Goal: Task Accomplishment & Management: Use online tool/utility

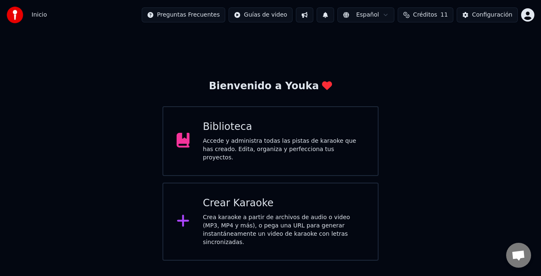
click at [266, 204] on div "Crear Karaoke" at bounding box center [284, 203] width 162 height 13
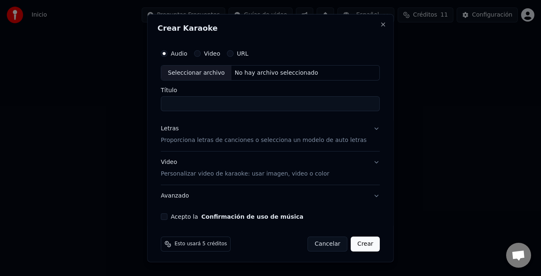
click at [185, 51] on label "Audio" at bounding box center [179, 53] width 17 height 6
click at [167, 51] on button "Audio" at bounding box center [164, 53] width 7 height 7
click at [186, 71] on div "Seleccionar archivo" at bounding box center [196, 72] width 70 height 15
type input "**********"
click at [167, 217] on button "Acepto la Confirmación de uso de música" at bounding box center [164, 216] width 7 height 7
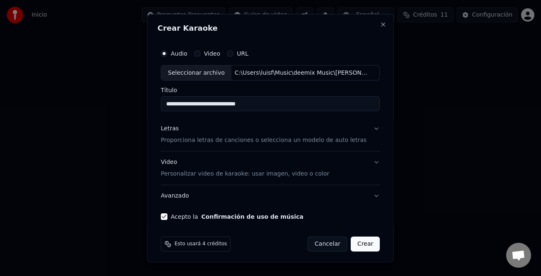
click at [365, 245] on button "Crear" at bounding box center [365, 244] width 29 height 15
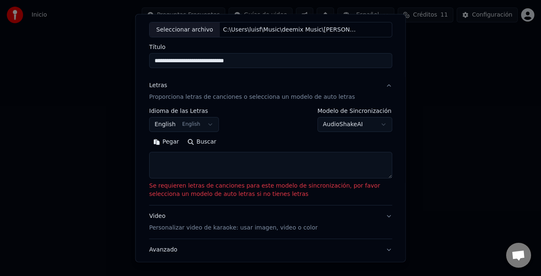
scroll to position [100, 0]
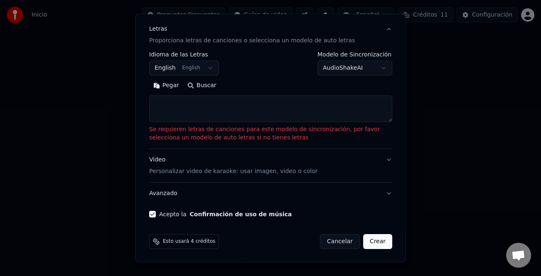
click at [167, 85] on button "Pegar" at bounding box center [166, 85] width 34 height 13
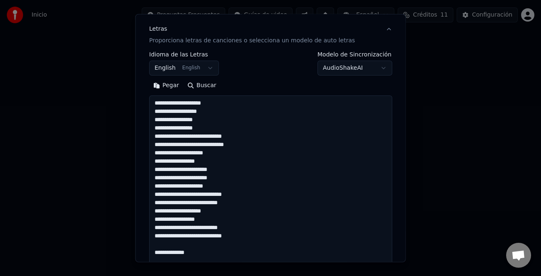
scroll to position [80, 0]
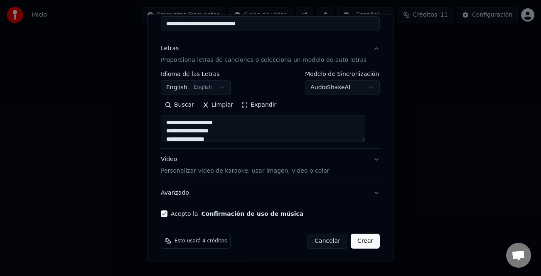
type textarea "**********"
click at [351, 240] on button "Crear" at bounding box center [365, 241] width 29 height 15
select select "**"
type textarea "**********"
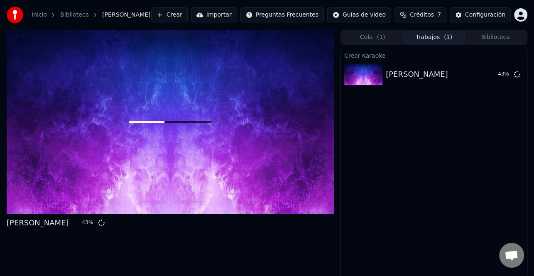
click at [188, 16] on button "Crear" at bounding box center [169, 14] width 37 height 15
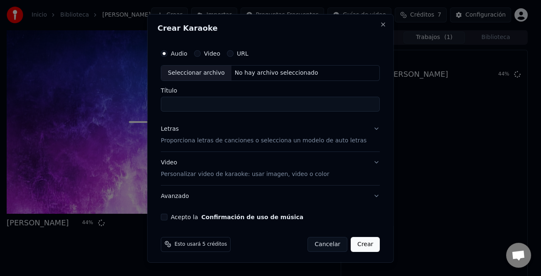
click at [178, 130] on div "Letras" at bounding box center [170, 129] width 18 height 8
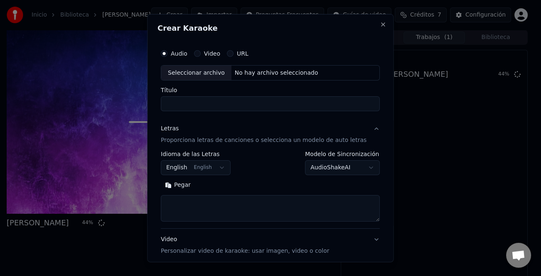
click at [177, 183] on button "Pegar" at bounding box center [178, 185] width 34 height 13
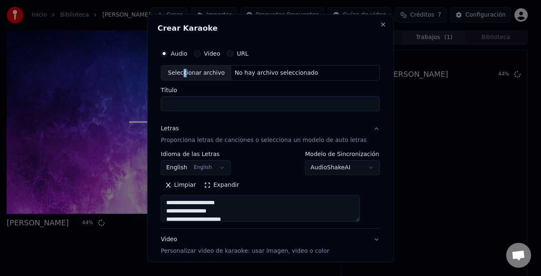
click at [189, 73] on div "Seleccionar archivo" at bounding box center [196, 72] width 70 height 15
type textarea "**********"
type input "**********"
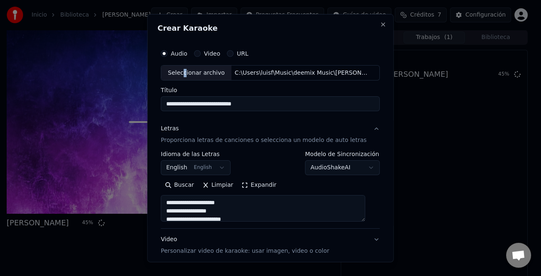
type textarea "**********"
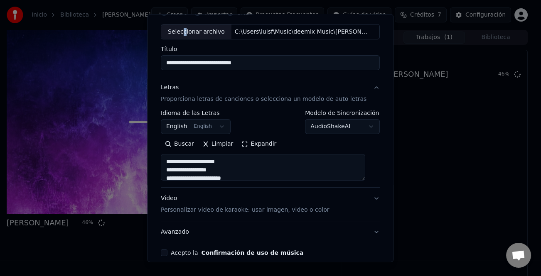
scroll to position [80, 0]
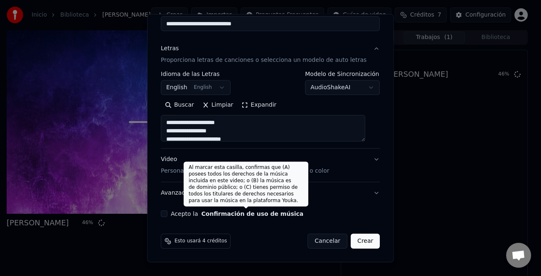
click at [199, 213] on label "Acepto la Confirmación de uso de música" at bounding box center [237, 214] width 133 height 6
click at [167, 213] on button "Acepto la Confirmación de uso de música" at bounding box center [164, 214] width 7 height 7
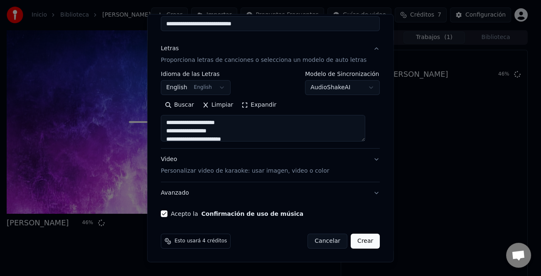
click at [357, 240] on button "Crear" at bounding box center [365, 241] width 29 height 15
select select "**"
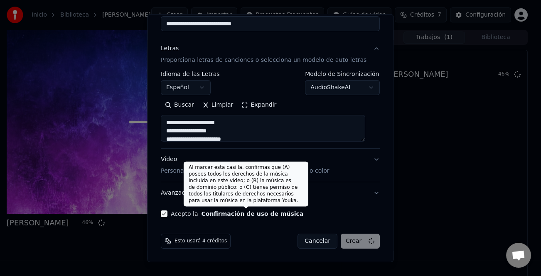
type textarea "**********"
select select
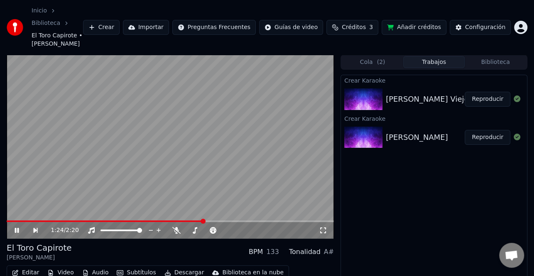
click at [17, 227] on icon at bounding box center [22, 230] width 19 height 7
click at [482, 130] on button "Reproducir" at bounding box center [488, 137] width 46 height 15
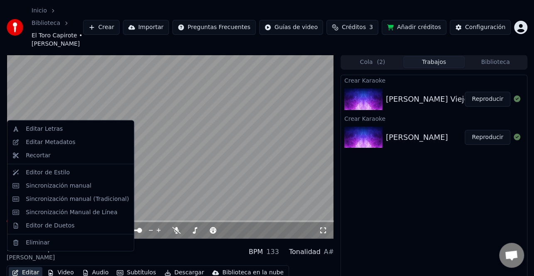
click at [33, 267] on button "Editar" at bounding box center [26, 273] width 34 height 12
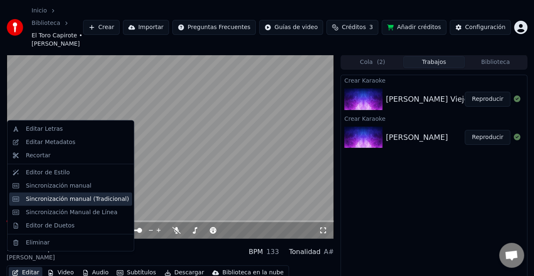
click at [91, 200] on div "Sincronización manual (Tradicional)" at bounding box center [77, 199] width 103 height 8
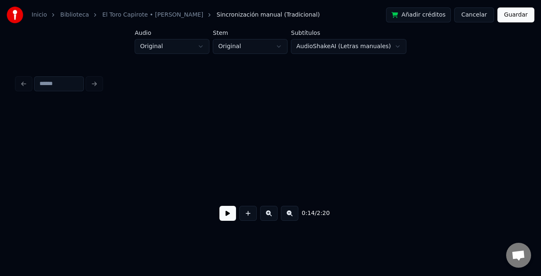
scroll to position [0, 1520]
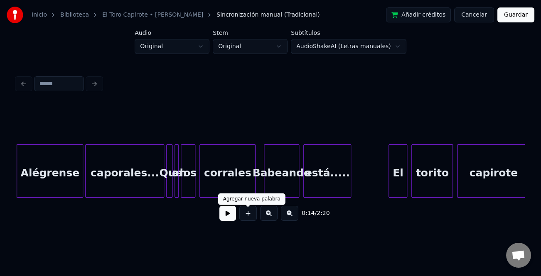
click at [223, 212] on button at bounding box center [227, 213] width 17 height 15
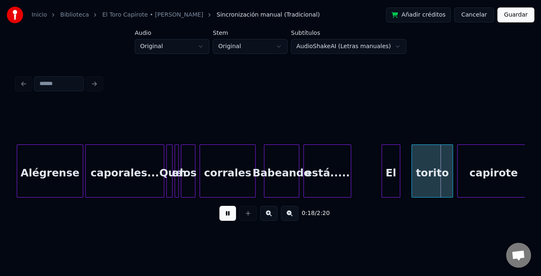
click at [391, 177] on div "El" at bounding box center [391, 173] width 18 height 56
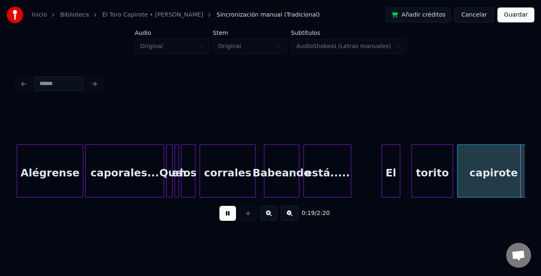
scroll to position [0, 2029]
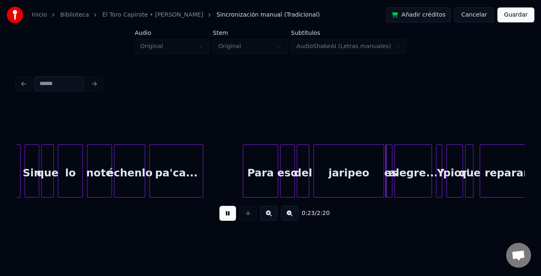
click at [270, 213] on button at bounding box center [268, 213] width 17 height 15
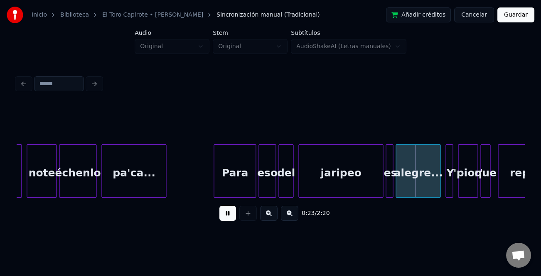
click at [270, 213] on button at bounding box center [268, 213] width 17 height 15
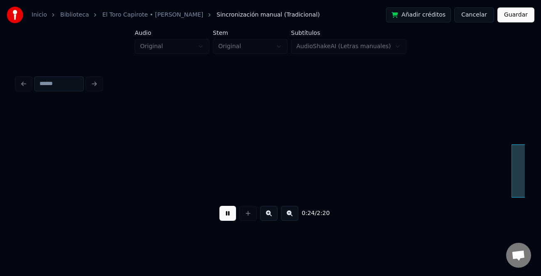
scroll to position [0, 3502]
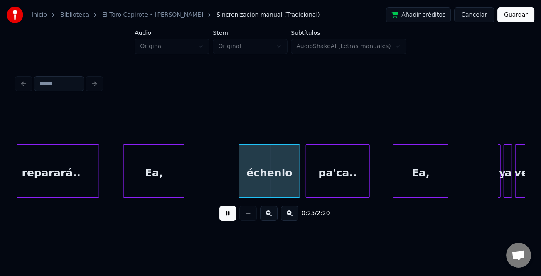
click at [156, 177] on div "Ea," at bounding box center [154, 173] width 60 height 56
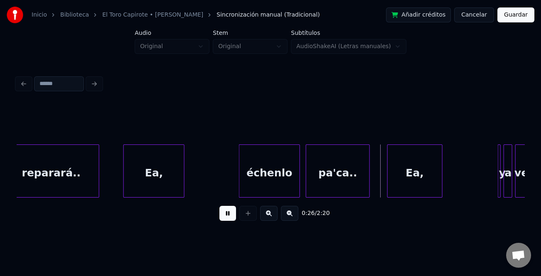
click at [425, 182] on div "Ea," at bounding box center [415, 173] width 54 height 56
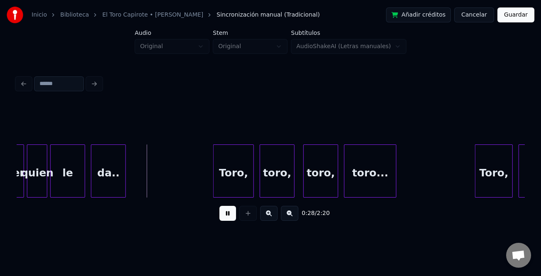
click at [223, 213] on button at bounding box center [227, 213] width 17 height 15
drag, startPoint x: 130, startPoint y: 201, endPoint x: 125, endPoint y: 201, distance: 5.4
click at [125, 201] on div "0:28 / 2:20" at bounding box center [271, 214] width 508 height 32
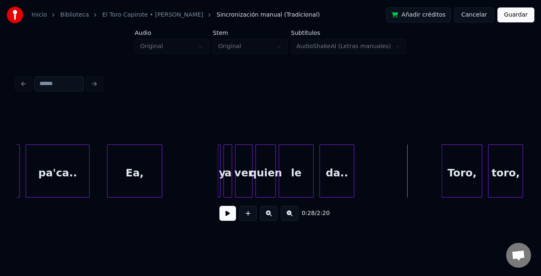
click at [219, 176] on div at bounding box center [219, 171] width 2 height 52
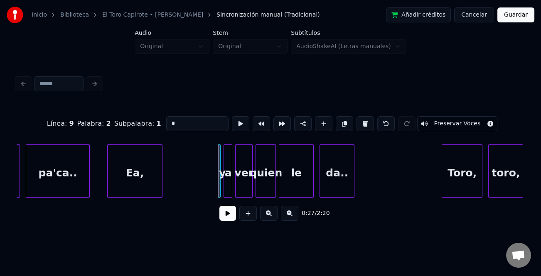
click at [191, 118] on input "*" at bounding box center [197, 123] width 62 height 15
type input "*"
click at [228, 214] on button at bounding box center [227, 213] width 17 height 15
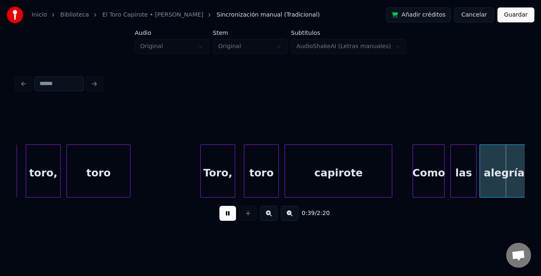
scroll to position [0, 5816]
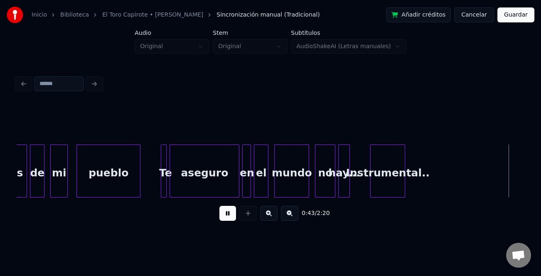
drag, startPoint x: 225, startPoint y: 221, endPoint x: 312, endPoint y: 196, distance: 90.3
click at [226, 221] on button at bounding box center [227, 213] width 17 height 15
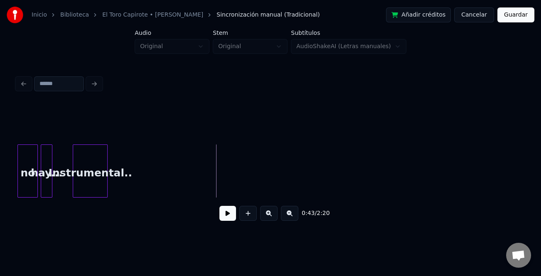
scroll to position [0, 6081]
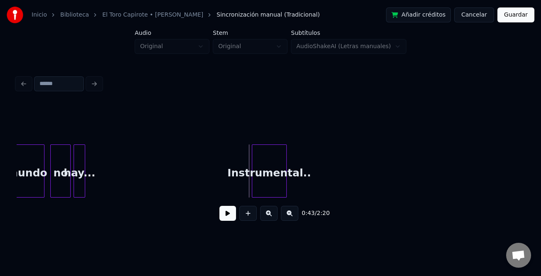
click at [268, 186] on div "Instrumental.." at bounding box center [269, 173] width 34 height 56
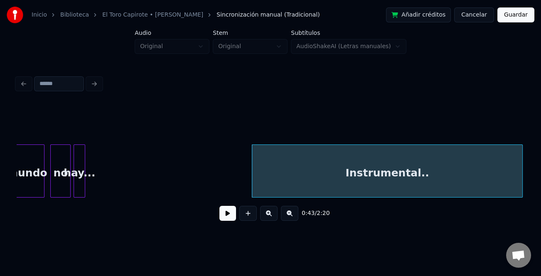
click at [540, 185] on html "Inicio Biblioteca El Toro Capirote • [PERSON_NAME] manual (Tradicional) Añadir …" at bounding box center [270, 123] width 541 height 246
click at [152, 181] on div at bounding box center [152, 171] width 2 height 52
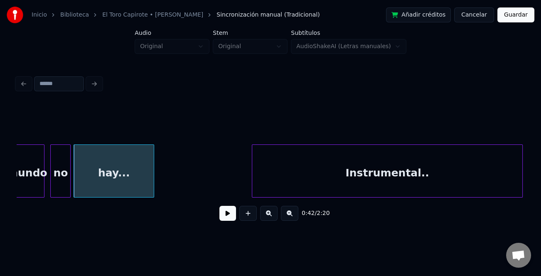
click at [33, 180] on div "mundo" at bounding box center [27, 173] width 34 height 56
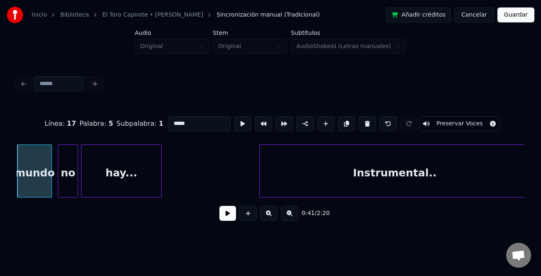
click at [217, 216] on div "0:41 / 2:20" at bounding box center [270, 213] width 494 height 18
click at [228, 214] on button at bounding box center [227, 213] width 17 height 15
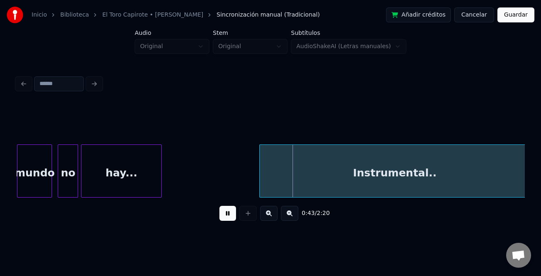
click at [228, 214] on button at bounding box center [227, 213] width 17 height 15
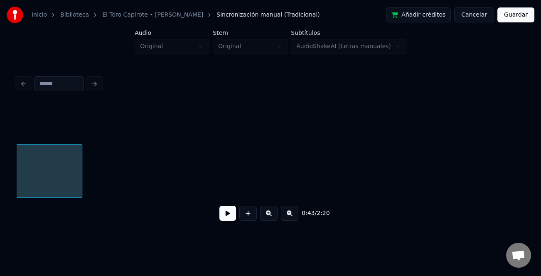
scroll to position [0, 6554]
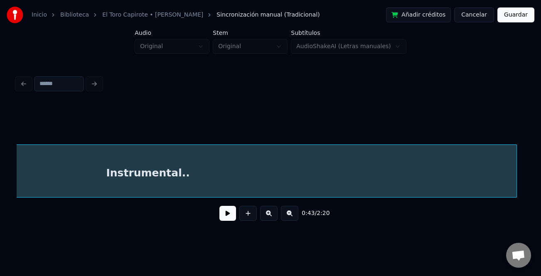
click at [514, 178] on div at bounding box center [515, 171] width 2 height 52
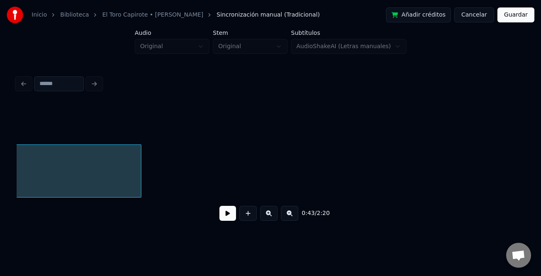
scroll to position [0, 6945]
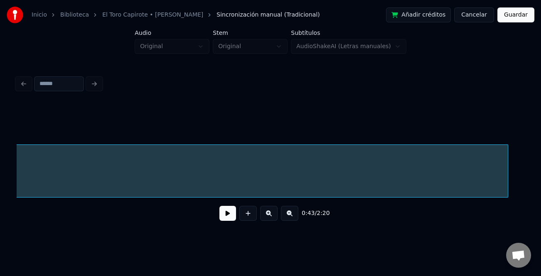
click at [507, 174] on div at bounding box center [506, 171] width 2 height 52
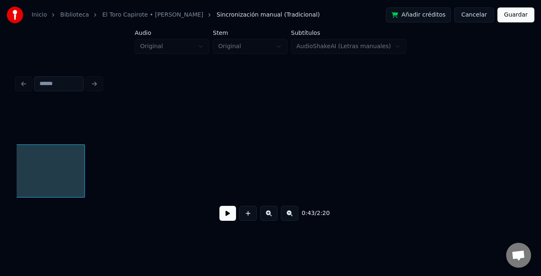
scroll to position [0, 7320]
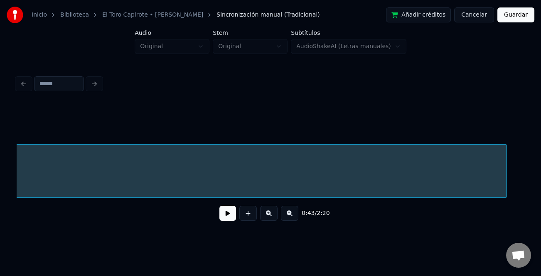
click at [505, 153] on div at bounding box center [504, 171] width 2 height 52
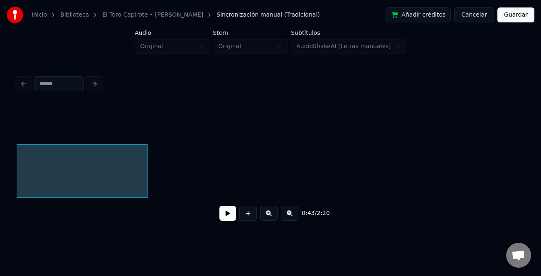
scroll to position [0, 7695]
click at [294, 218] on button at bounding box center [289, 213] width 17 height 15
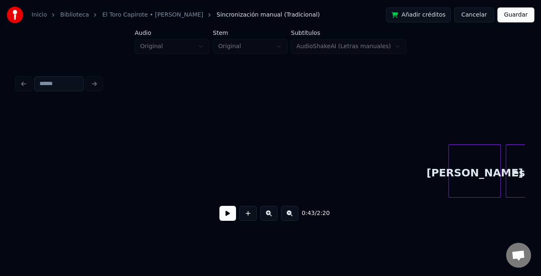
scroll to position [0, 6636]
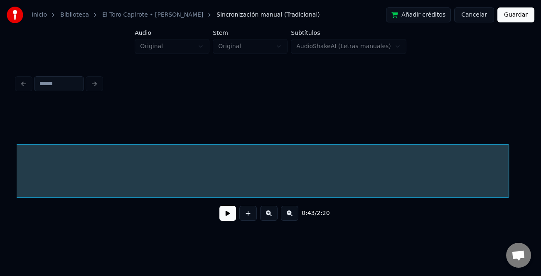
click at [508, 174] on div at bounding box center [507, 171] width 2 height 52
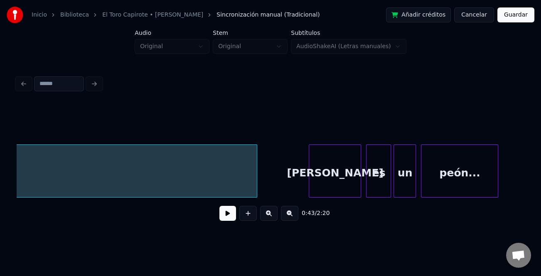
scroll to position [0, 6902]
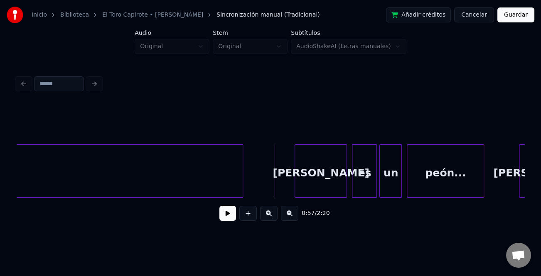
click at [227, 211] on button at bounding box center [227, 213] width 17 height 15
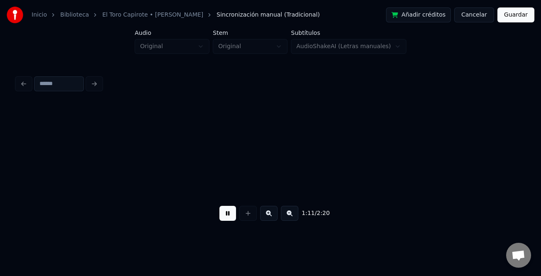
scroll to position [0, 8936]
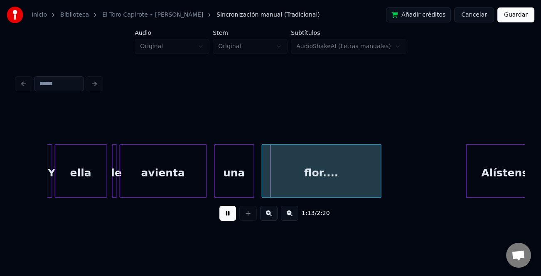
click at [47, 170] on div "Y" at bounding box center [49, 171] width 5 height 53
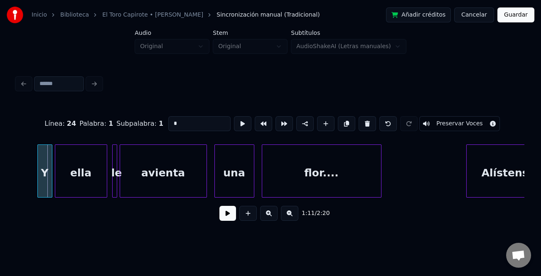
click at [38, 172] on div at bounding box center [39, 171] width 2 height 52
drag, startPoint x: 218, startPoint y: 209, endPoint x: 227, endPoint y: 215, distance: 11.1
click at [221, 212] on div "1:11 / 2:20" at bounding box center [270, 213] width 494 height 18
click at [228, 216] on button at bounding box center [227, 213] width 17 height 15
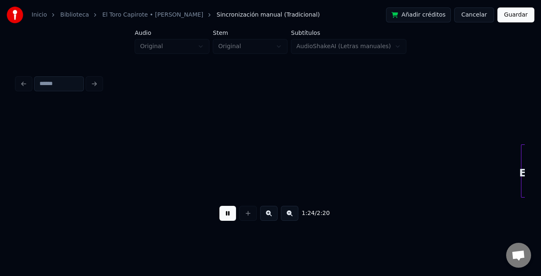
scroll to position [0, 10462]
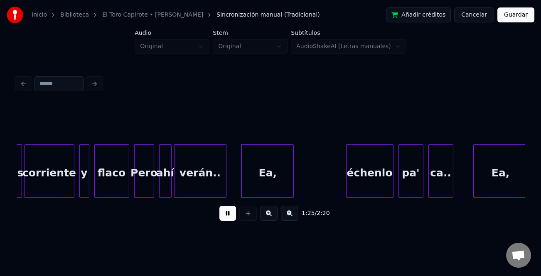
click at [284, 179] on div "Ea," at bounding box center [268, 173] width 52 height 56
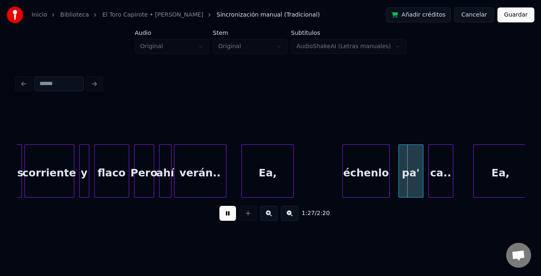
click at [352, 177] on div "échenlo" at bounding box center [366, 173] width 47 height 56
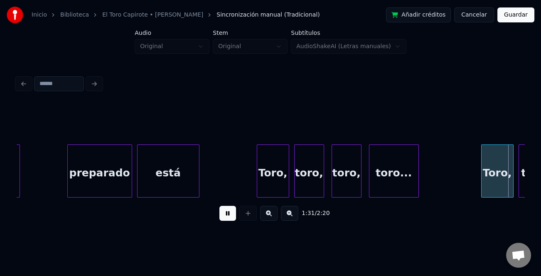
scroll to position [0, 11478]
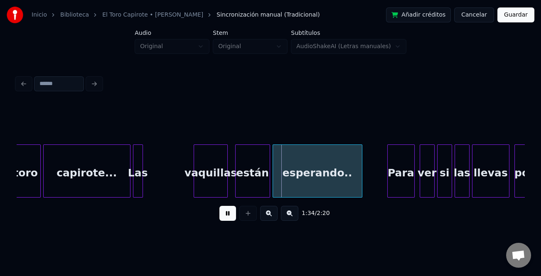
click at [196, 177] on div at bounding box center [195, 171] width 2 height 52
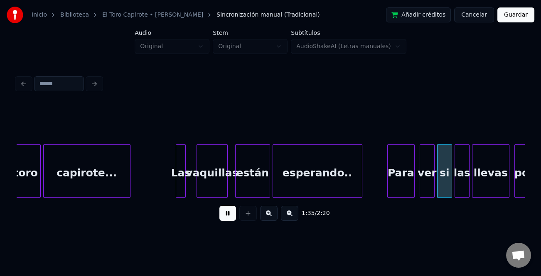
click at [182, 181] on div "Las" at bounding box center [180, 173] width 9 height 56
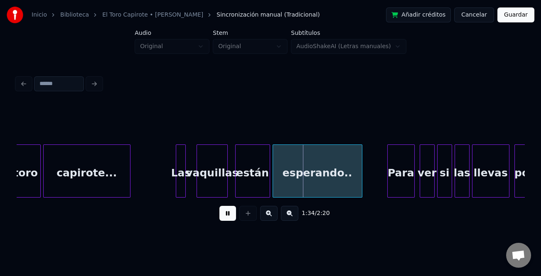
click at [190, 179] on div at bounding box center [190, 171] width 2 height 52
click at [166, 182] on div at bounding box center [167, 171] width 2 height 52
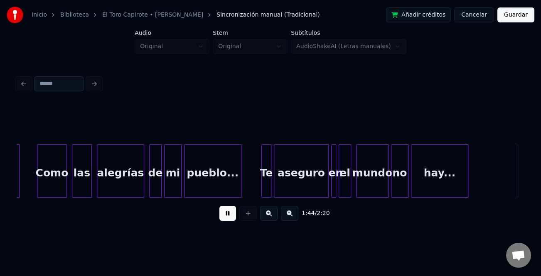
scroll to position [0, 13005]
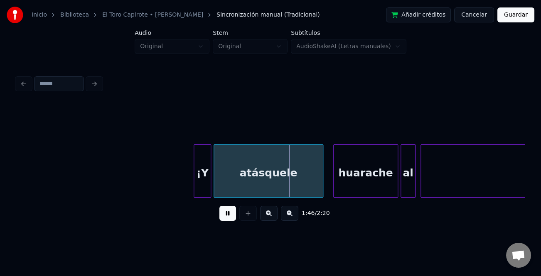
click at [194, 183] on div at bounding box center [195, 171] width 2 height 52
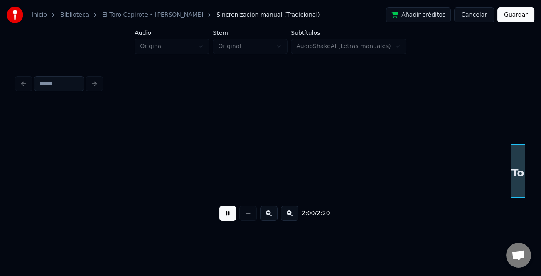
scroll to position [0, 15039]
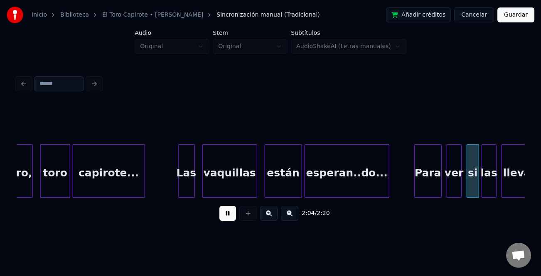
click at [179, 189] on div at bounding box center [180, 171] width 2 height 52
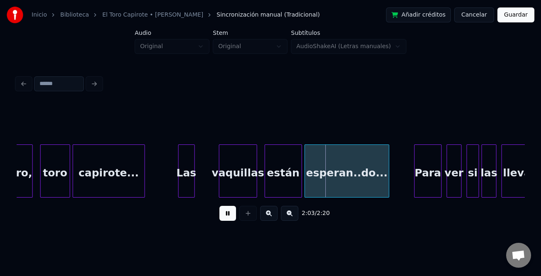
click at [222, 179] on div at bounding box center [220, 171] width 2 height 52
click at [206, 184] on div "Las" at bounding box center [204, 173] width 16 height 56
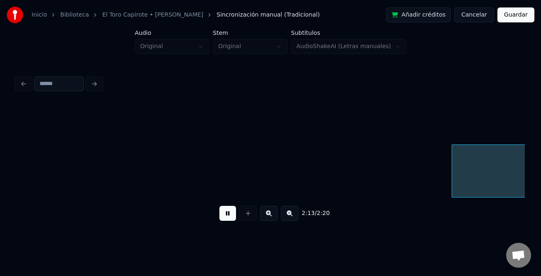
scroll to position [0, 16565]
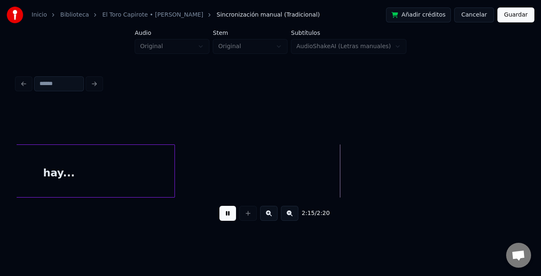
click at [521, 13] on button "Guardar" at bounding box center [515, 14] width 37 height 15
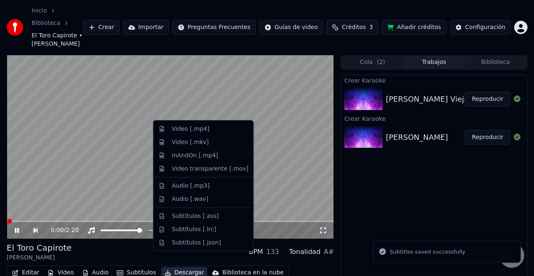
click at [188, 267] on button "Descargar" at bounding box center [184, 273] width 47 height 12
click at [201, 128] on div "Video [.mp4]" at bounding box center [190, 129] width 37 height 8
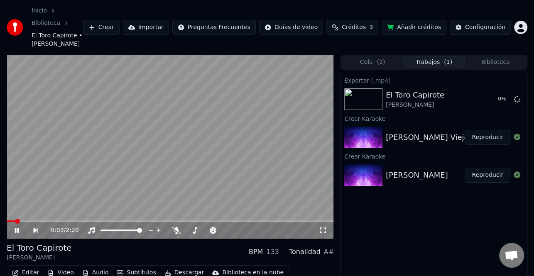
click at [486, 130] on button "Reproducir" at bounding box center [488, 137] width 46 height 15
click at [18, 226] on div "0:01 / 2:37" at bounding box center [170, 230] width 321 height 8
click at [21, 267] on button "Editar" at bounding box center [26, 273] width 34 height 12
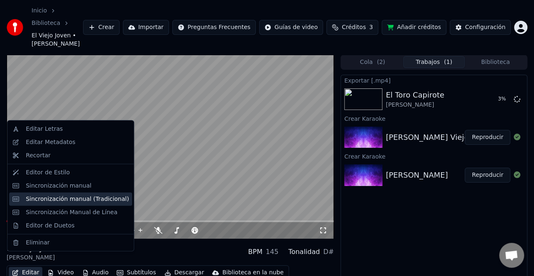
click at [64, 198] on div "Sincronización manual (Tradicional)" at bounding box center [77, 199] width 103 height 8
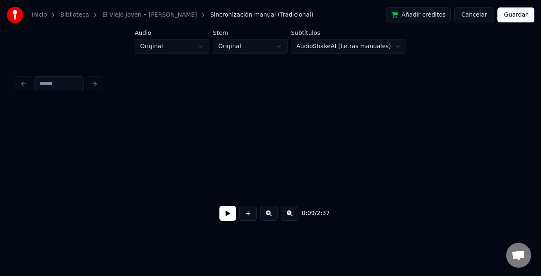
scroll to position [0, 1201]
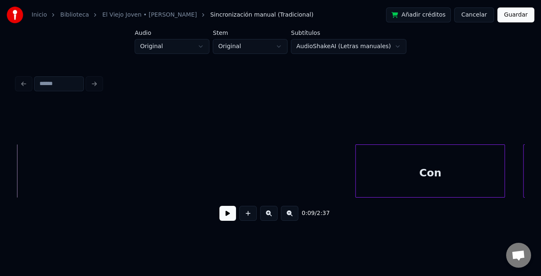
click at [476, 172] on div "Con" at bounding box center [430, 173] width 149 height 56
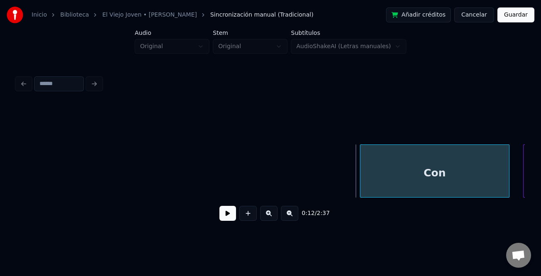
click at [362, 166] on div "Con" at bounding box center [434, 173] width 149 height 56
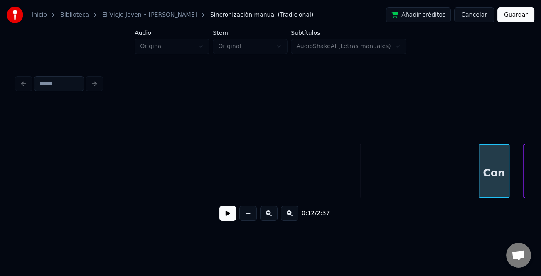
click at [480, 175] on div at bounding box center [480, 171] width 2 height 52
click at [510, 179] on div "Con" at bounding box center [504, 173] width 30 height 56
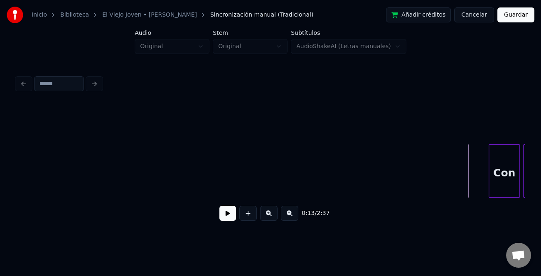
click at [230, 219] on button at bounding box center [227, 213] width 17 height 15
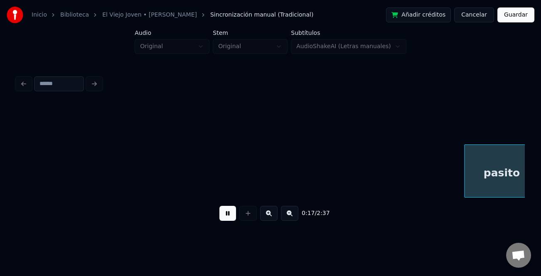
scroll to position [0, 2217]
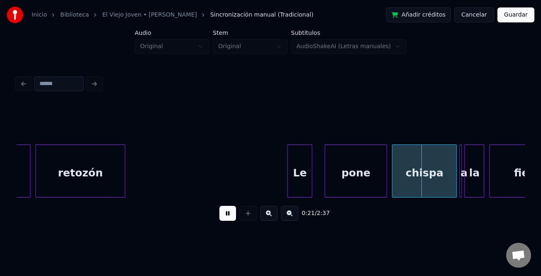
click at [287, 182] on div at bounding box center [288, 171] width 2 height 52
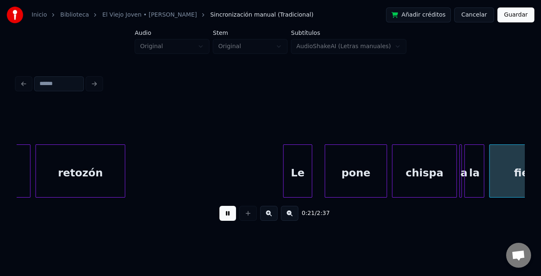
scroll to position [0, 2726]
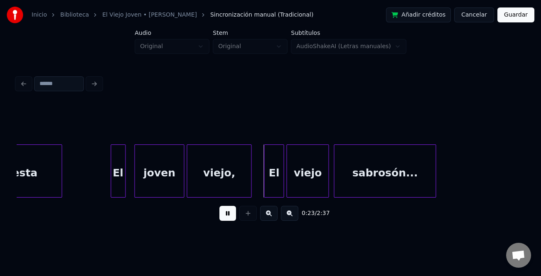
click at [115, 192] on div "El" at bounding box center [118, 173] width 14 height 56
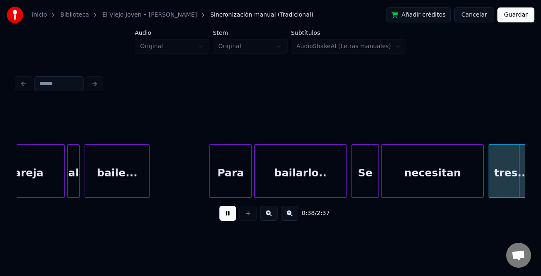
scroll to position [0, 4759]
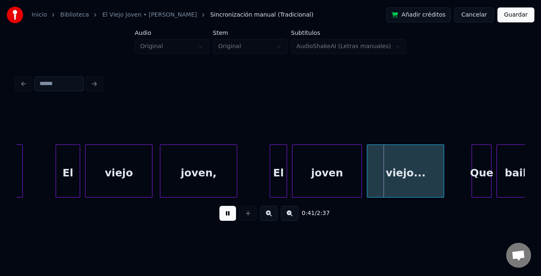
click at [58, 185] on div at bounding box center [57, 171] width 2 height 52
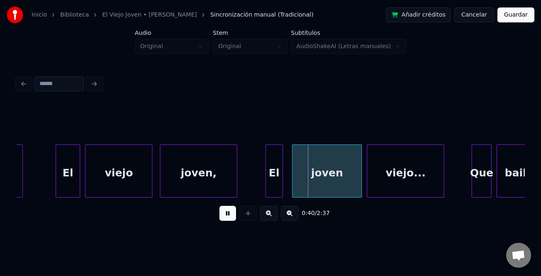
click at [275, 186] on div "El" at bounding box center [274, 173] width 17 height 56
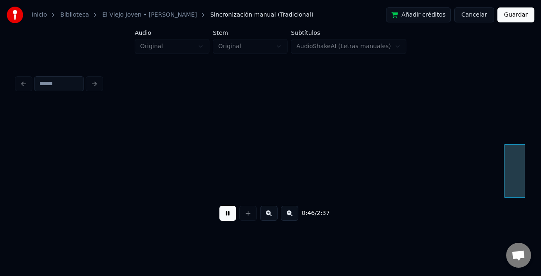
scroll to position [0, 5775]
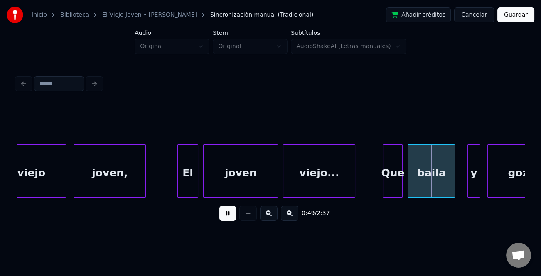
click at [178, 186] on div at bounding box center [179, 171] width 2 height 52
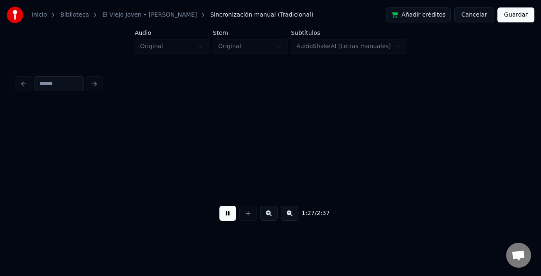
scroll to position [0, 10853]
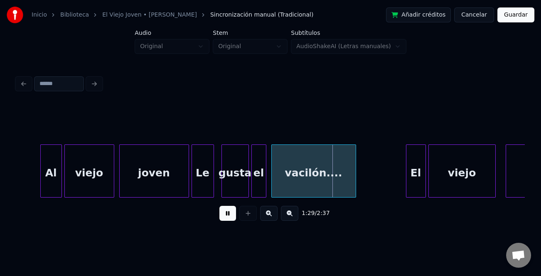
click at [42, 179] on div at bounding box center [42, 171] width 2 height 52
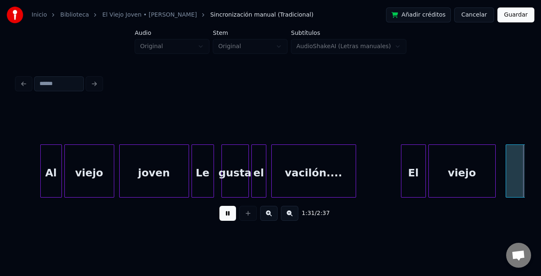
scroll to position [0, 11238]
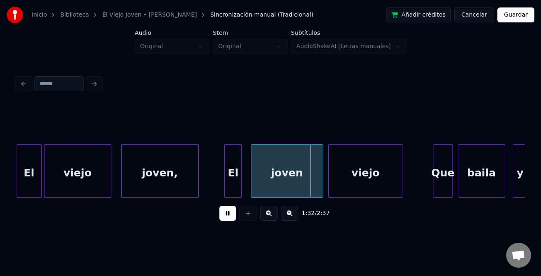
click at [231, 182] on div "El" at bounding box center [233, 173] width 17 height 56
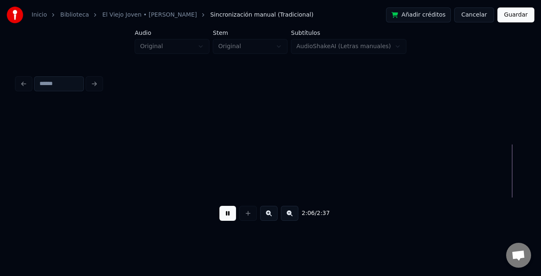
scroll to position [0, 15811]
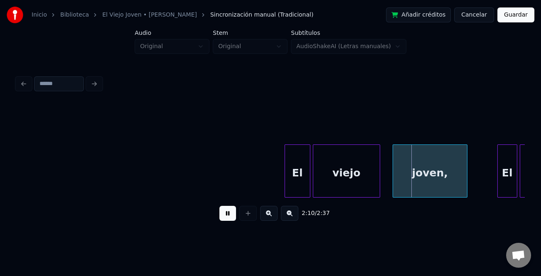
click at [286, 174] on div at bounding box center [286, 171] width 2 height 52
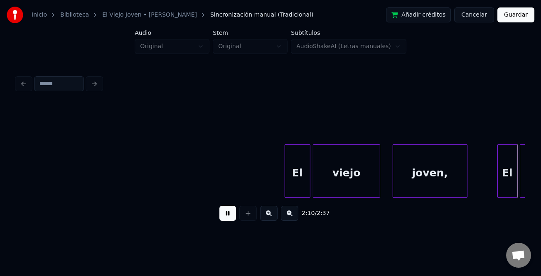
scroll to position [0, 16320]
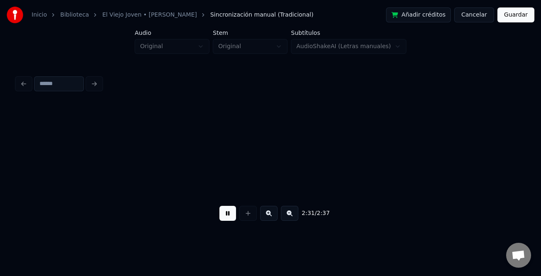
scroll to position [0, 18862]
click at [528, 19] on button "Guardar" at bounding box center [515, 14] width 37 height 15
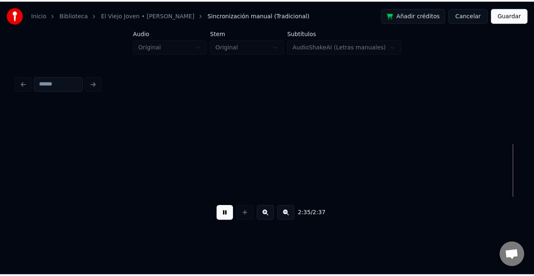
scroll to position [0, 19083]
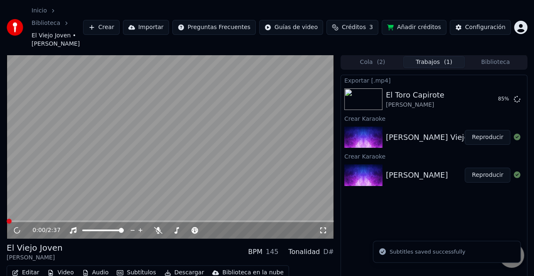
click at [183, 267] on button "Descargar" at bounding box center [184, 273] width 47 height 12
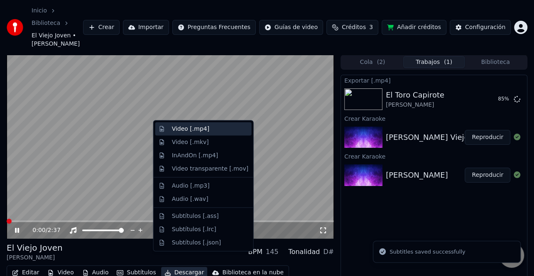
click at [213, 128] on div "Video [.mp4]" at bounding box center [210, 129] width 76 height 8
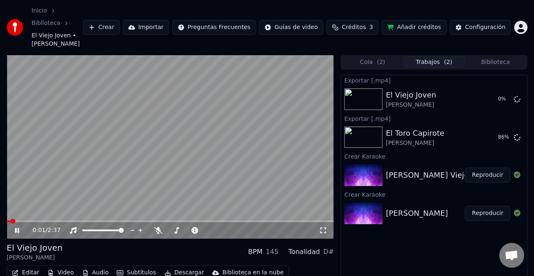
click at [15, 227] on icon at bounding box center [22, 230] width 19 height 7
click at [491, 130] on button "Mostrar" at bounding box center [492, 137] width 37 height 15
click at [492, 130] on button "Mostrar" at bounding box center [492, 137] width 37 height 15
click at [496, 130] on button "Mostrar" at bounding box center [492, 137] width 37 height 15
